Goal: Navigation & Orientation: Understand site structure

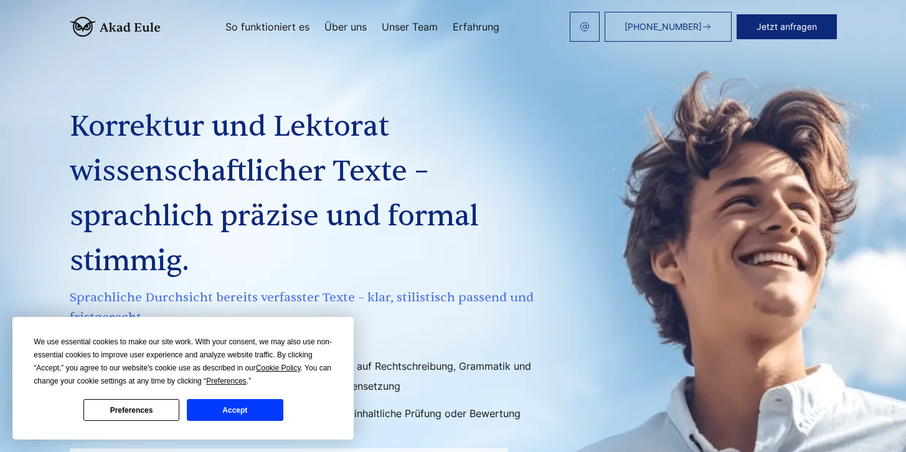
click at [283, 26] on link "So funktioniert es" at bounding box center [267, 27] width 84 height 10
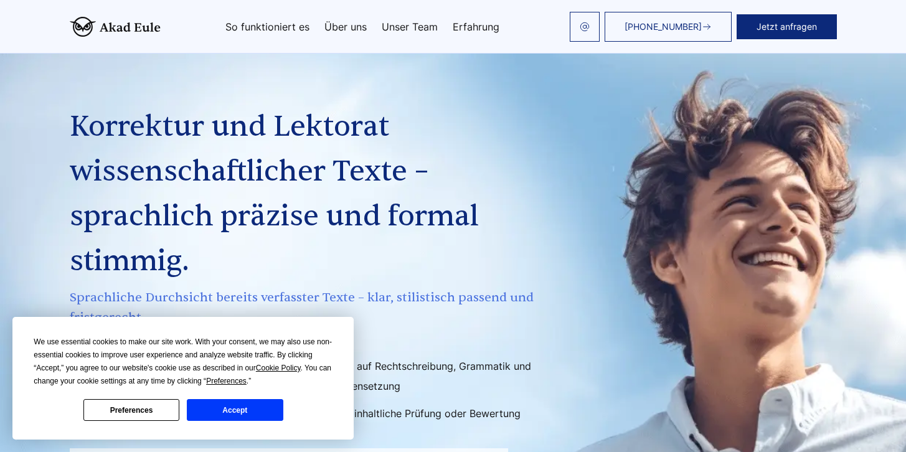
scroll to position [2417, 0]
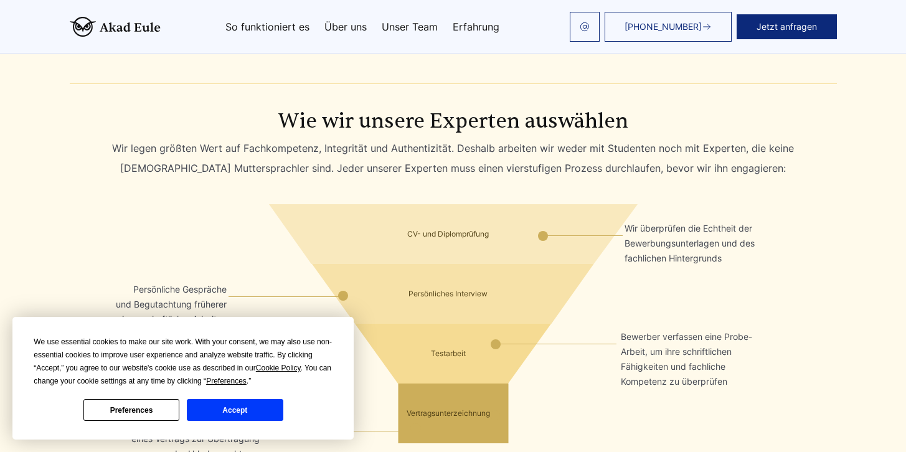
click at [363, 29] on link "Über uns" at bounding box center [346, 27] width 42 height 10
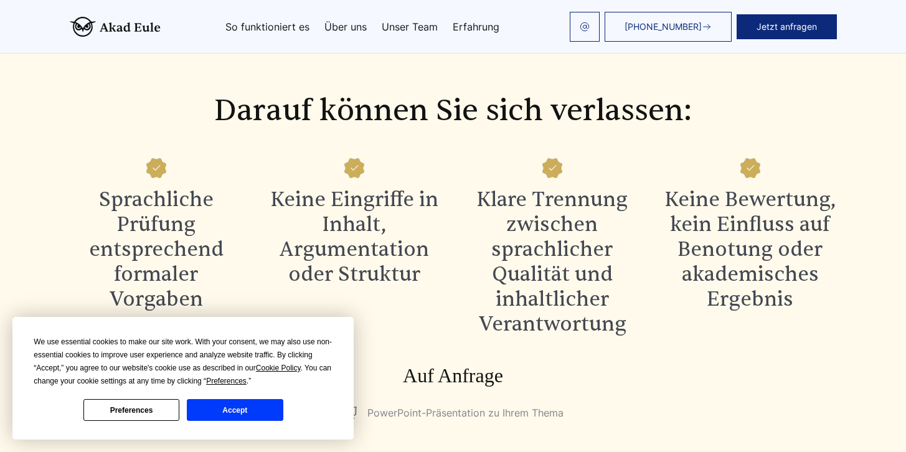
click at [427, 29] on link "Unser Team" at bounding box center [410, 27] width 56 height 10
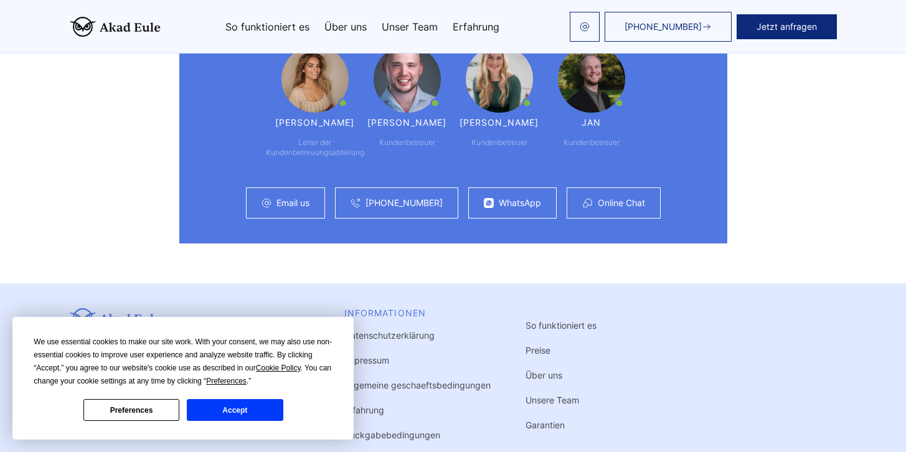
scroll to position [3493, 0]
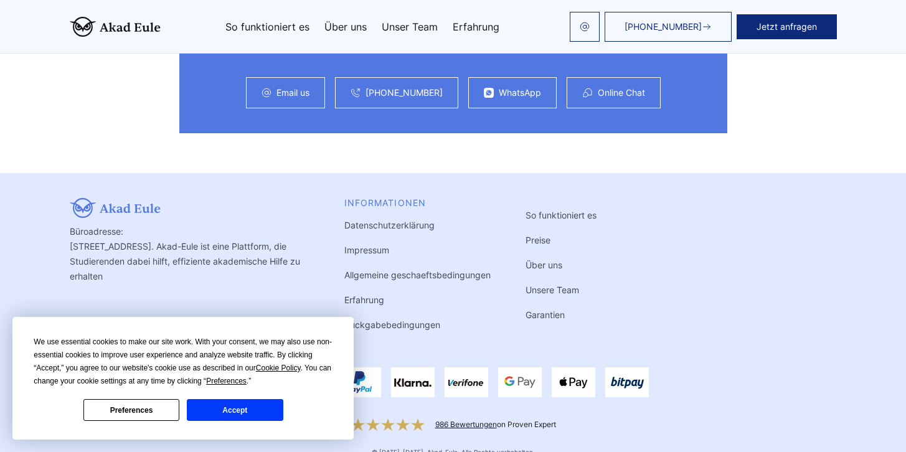
click at [552, 310] on link "Garantien" at bounding box center [545, 315] width 39 height 11
click at [549, 310] on link "Garantien" at bounding box center [545, 315] width 39 height 11
click at [151, 410] on button "Preferences" at bounding box center [131, 410] width 96 height 22
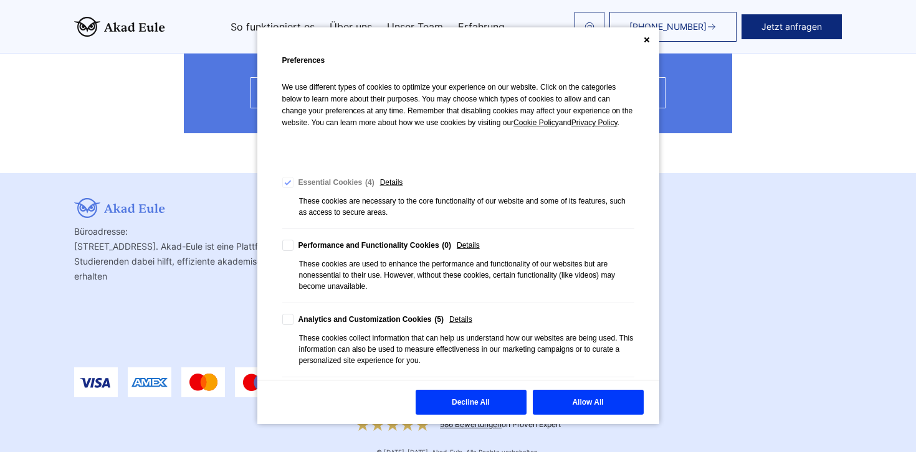
click at [650, 36] on div "Cookie Consent Preferences" at bounding box center [458, 39] width 402 height 25
click at [647, 37] on icon "Close" at bounding box center [646, 40] width 6 height 6
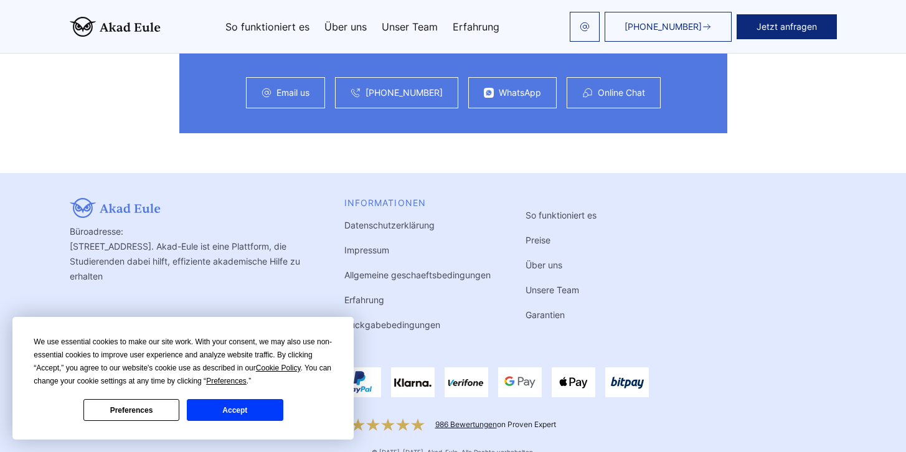
click at [546, 310] on link "Garantien" at bounding box center [545, 315] width 39 height 11
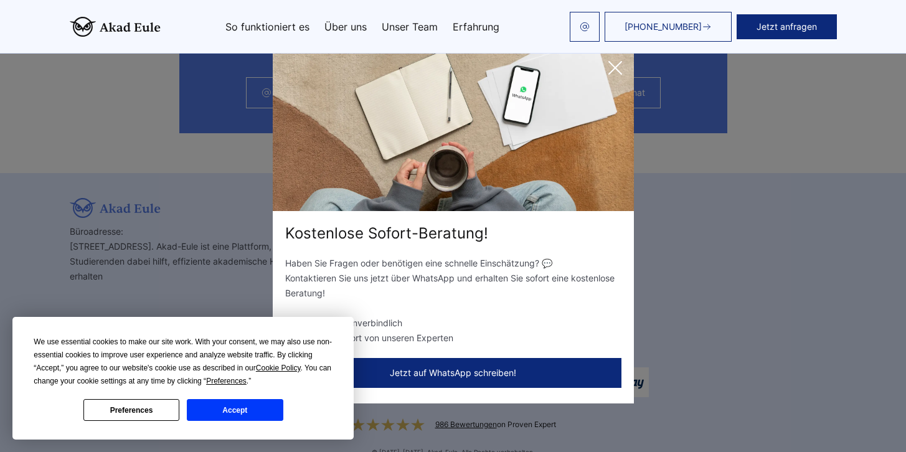
click at [619, 72] on icon at bounding box center [615, 67] width 25 height 25
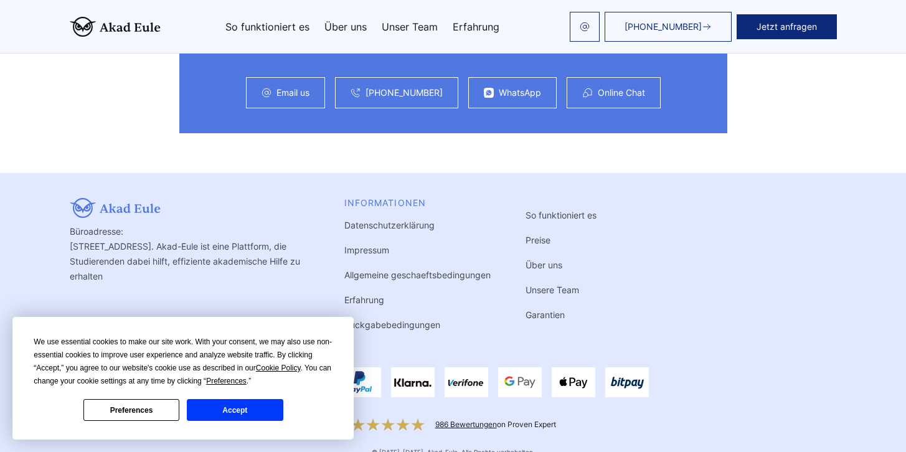
click at [544, 310] on link "Garantien" at bounding box center [545, 315] width 39 height 11
click at [545, 310] on link "Garantien" at bounding box center [545, 315] width 39 height 11
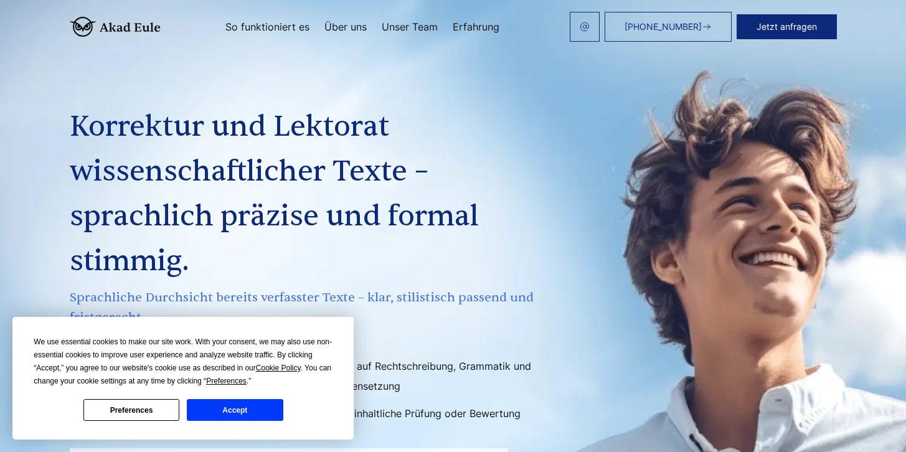
click at [488, 27] on link "Erfahrung" at bounding box center [476, 27] width 47 height 10
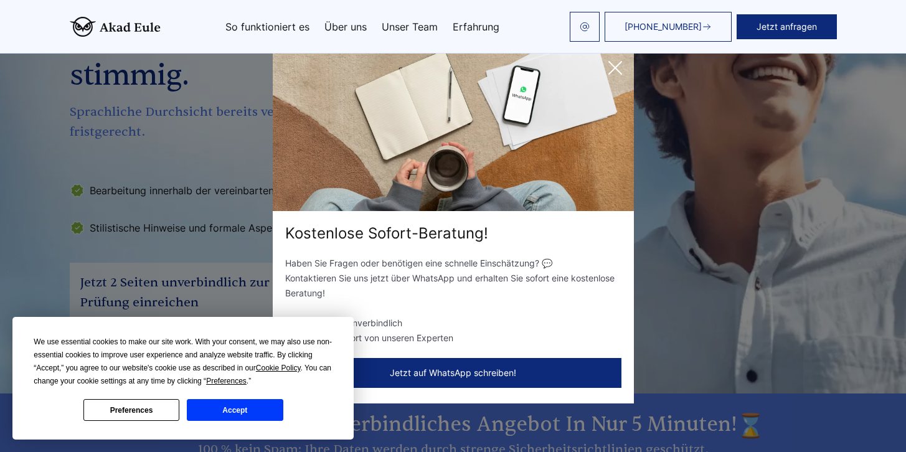
click at [614, 65] on icon at bounding box center [615, 67] width 25 height 25
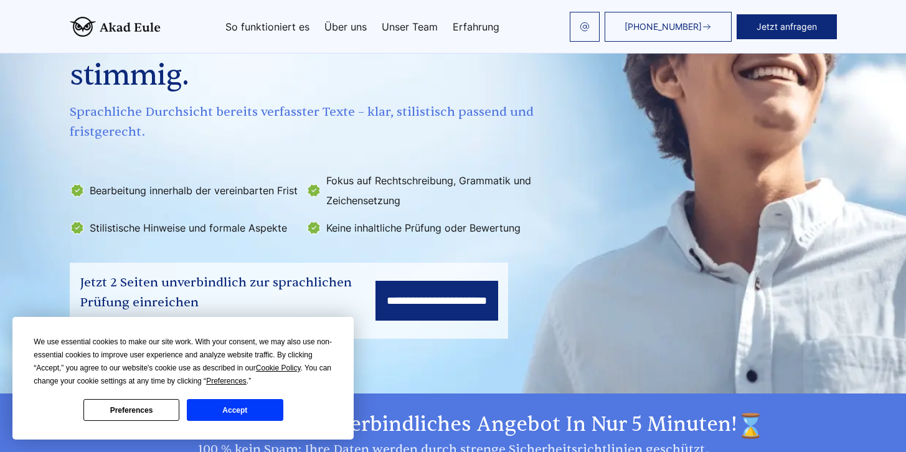
scroll to position [0, 0]
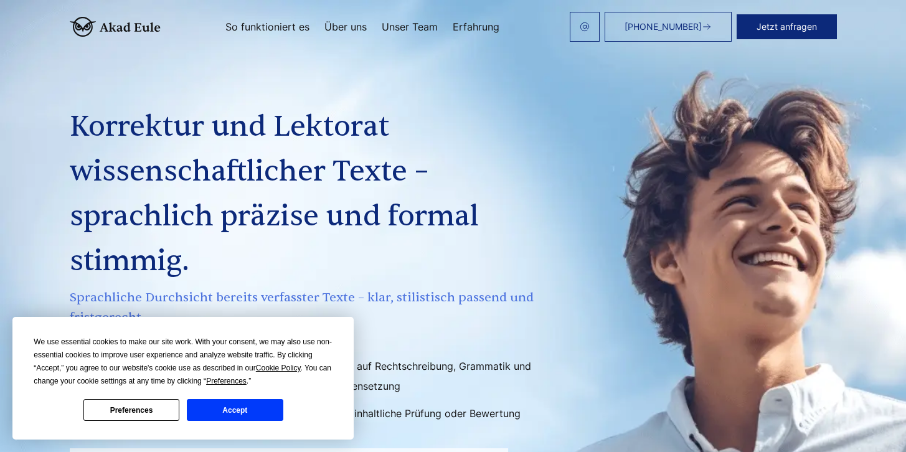
click at [168, 26] on div "So funktioniert es Über uns Unser Team Erfahrung" at bounding box center [363, 27] width 404 height 10
click at [125, 27] on img at bounding box center [115, 27] width 91 height 20
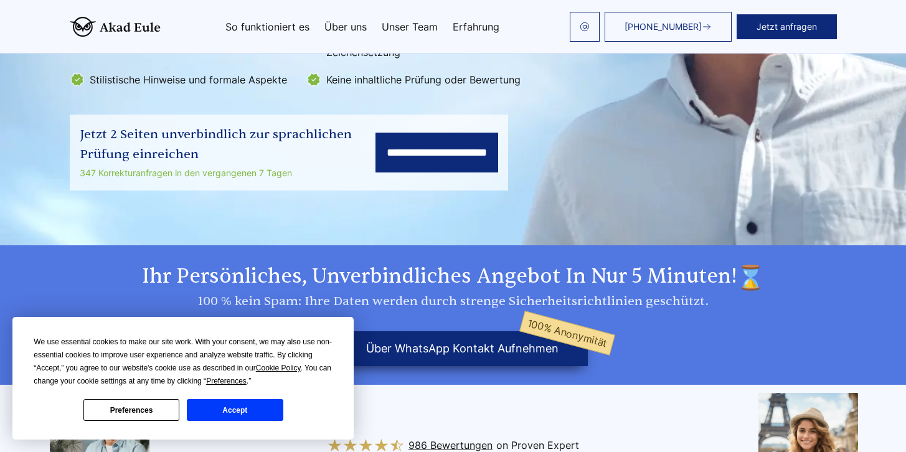
scroll to position [325, 0]
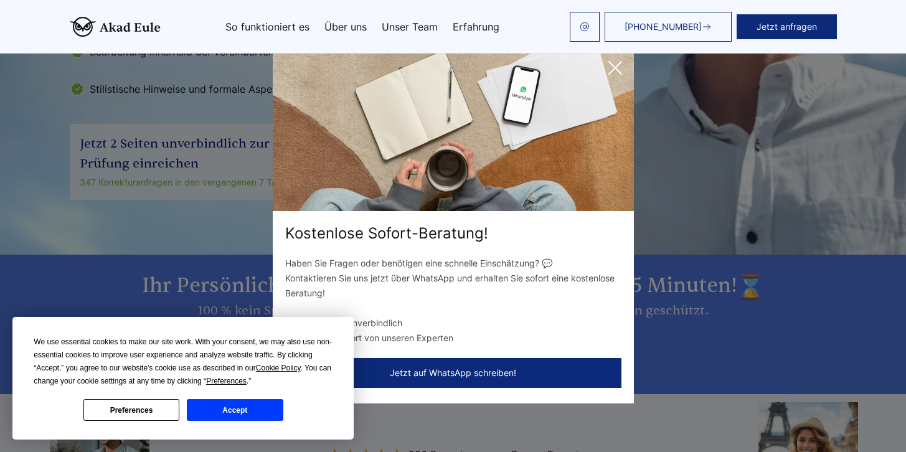
click at [616, 69] on icon at bounding box center [615, 68] width 12 height 12
